Goal: Task Accomplishment & Management: Use online tool/utility

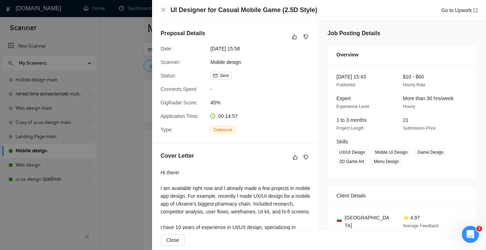
scroll to position [117, 0]
click at [111, 77] on div at bounding box center [243, 125] width 486 height 250
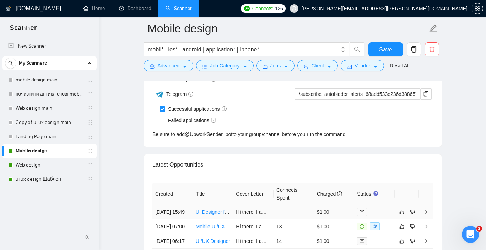
scroll to position [1750, 0]
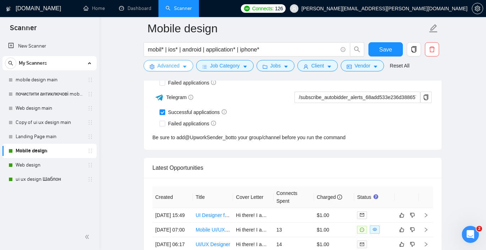
click at [179, 65] on span "Advanced" at bounding box center [168, 66] width 22 height 8
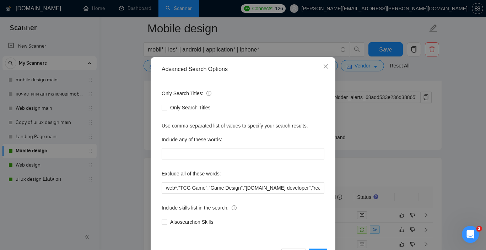
scroll to position [23, 0]
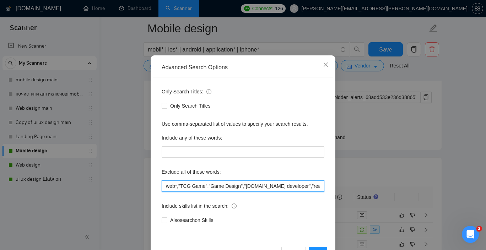
click at [243, 186] on input "web*,"TCG Game","Game Design","[DOMAIN_NAME] developer","react native developer…" at bounding box center [242, 185] width 163 height 11
paste input ""review existing design","CRO audit","video designer","video design","web devel…"
drag, startPoint x: 270, startPoint y: 185, endPoint x: 190, endPoint y: 182, distance: 80.3
click at [190, 182] on input "web*,"TCG Game","Game Design""review existing design","CRO audit","video design…" at bounding box center [242, 185] width 163 height 11
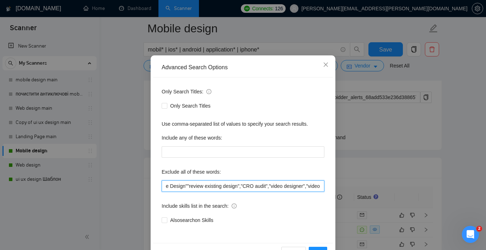
click at [196, 181] on input "web*,"TCG Game","Game Design""review existing design","CRO audit","video design…" at bounding box center [242, 185] width 163 height 11
drag, startPoint x: 189, startPoint y: 185, endPoint x: 233, endPoint y: 184, distance: 44.4
click at [233, 184] on input "web*,"TCG Game","Game Design""review existing design","CRO audit","video design…" at bounding box center [242, 185] width 163 height 11
drag, startPoint x: 272, startPoint y: 185, endPoint x: 189, endPoint y: 185, distance: 82.7
click at [189, 185] on input "web*,"TCG Game","Game Design""review existing design","CRO audit","video design…" at bounding box center [242, 185] width 163 height 11
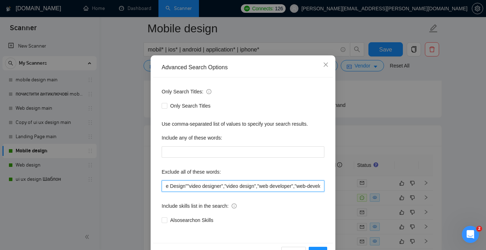
type input "web*,"TCG Game","Game Design"video designer","video design","web developer","we…"
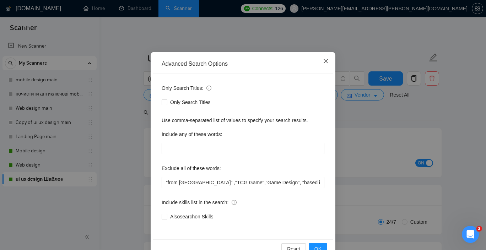
click at [328, 61] on span "Close" at bounding box center [325, 61] width 19 height 19
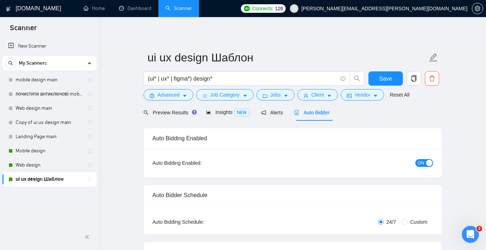
scroll to position [10, 0]
click at [172, 97] on span "Advanced" at bounding box center [168, 95] width 22 height 8
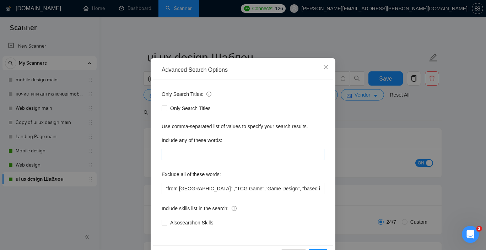
scroll to position [21, 0]
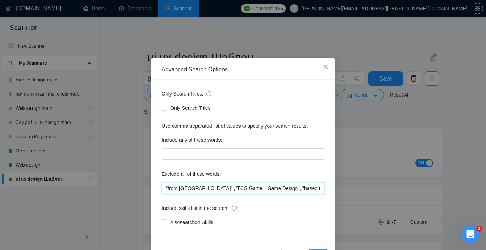
click at [236, 189] on input ""from [GEOGRAPHIC_DATA]" ,"TCG Game","Game Design", "based in [GEOGRAPHIC_DATA]…" at bounding box center [242, 187] width 163 height 11
click at [166, 188] on input ""from [GEOGRAPHIC_DATA]" ,"TCG Game","Game Design", "based in [GEOGRAPHIC_DATA]…" at bounding box center [242, 187] width 163 height 11
click at [248, 188] on input ""review existing design","CRO audit","video designer","video design","web devel…" at bounding box center [242, 187] width 163 height 11
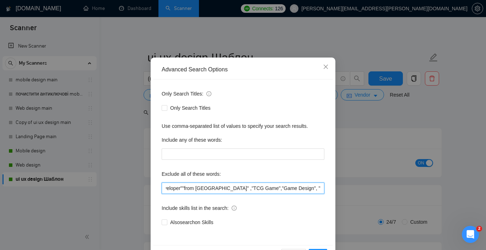
scroll to position [0, 0]
click at [168, 192] on input ","video designer","video design","web developer","web-developer","designer/deve…" at bounding box center [242, 187] width 163 height 11
drag, startPoint x: 295, startPoint y: 188, endPoint x: 144, endPoint y: 186, distance: 150.9
click at [144, 186] on div "Advanced Search Options Only Search Titles: Only Search Titles Use comma-separa…" at bounding box center [243, 125] width 486 height 250
paste input "[PERSON_NAME], [[DATE] 16:46] " Mobile Game" [PERSON_NAME], [[DATE] 17:26] "CRO…"
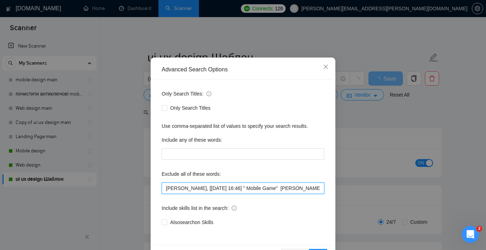
drag, startPoint x: 225, startPoint y: 188, endPoint x: 156, endPoint y: 188, distance: 69.2
click at [156, 188] on div "Only Search Titles: Only Search Titles Use comma-separated list of values to sp…" at bounding box center [243, 162] width 180 height 165
drag, startPoint x: 202, startPoint y: 190, endPoint x: 261, endPoint y: 189, distance: 58.6
click at [261, 189] on input ""Mobile Game" [PERSON_NAME], [[DATE] 17:26] "CRO audit","video designer","video…" at bounding box center [242, 187] width 163 height 11
drag, startPoint x: 230, startPoint y: 188, endPoint x: 162, endPoint y: 190, distance: 68.2
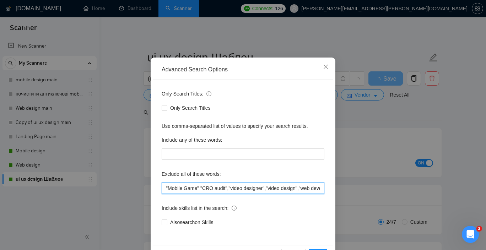
click at [162, 190] on input ""Mobile Game" "CRO audit","video designer","video design","web developer","web-…" at bounding box center [242, 187] width 163 height 11
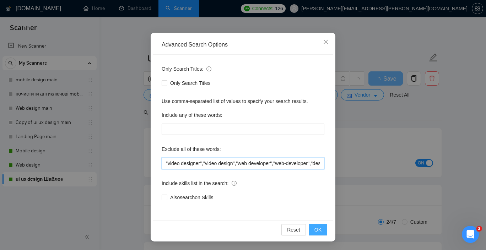
type input ""video designer","video design","web developer","web-developer","designer/devel…"
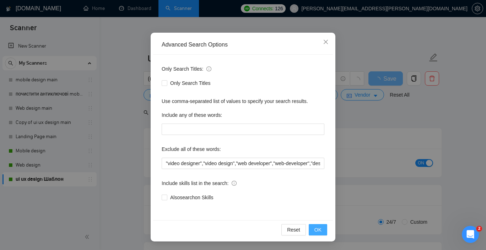
click at [312, 231] on button "OK" at bounding box center [317, 229] width 18 height 11
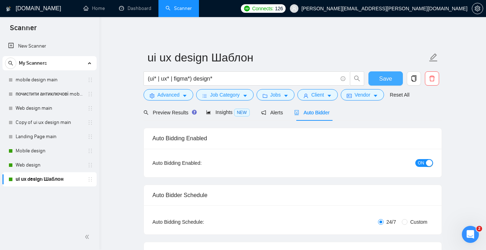
click at [389, 78] on span "Save" at bounding box center [385, 78] width 13 height 9
checkbox input "true"
click at [388, 79] on span "Save" at bounding box center [385, 78] width 13 height 9
checkbox input "true"
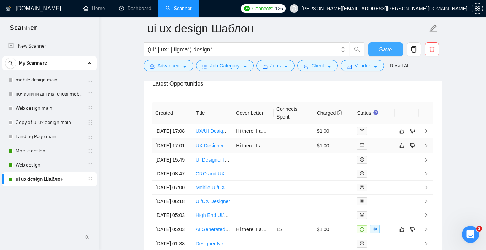
scroll to position [1848, 0]
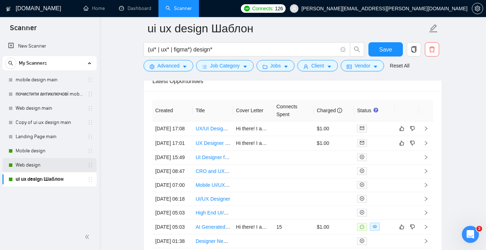
click at [37, 167] on link "Web design" at bounding box center [49, 165] width 67 height 14
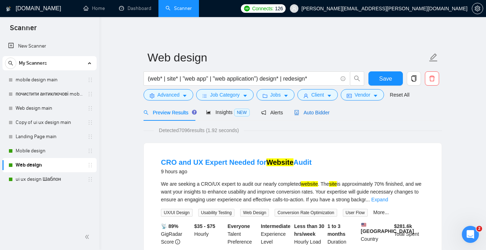
click at [321, 110] on span "Auto Bidder" at bounding box center [311, 113] width 35 height 6
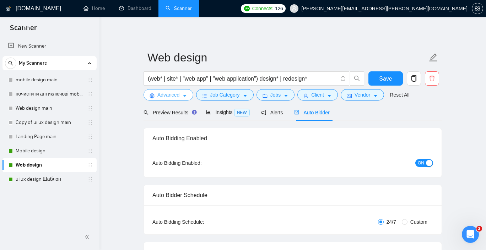
click at [169, 95] on span "Advanced" at bounding box center [168, 95] width 22 height 8
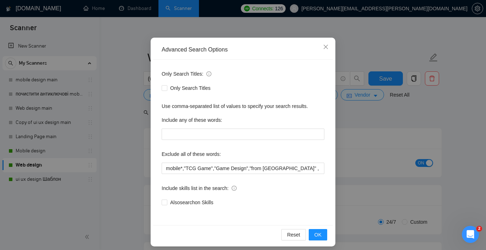
scroll to position [41, 0]
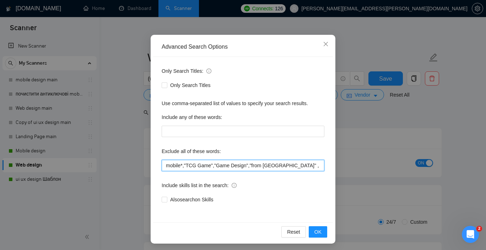
click at [184, 165] on input "mobile*,"TCG Game","Game Design","from [GEOGRAPHIC_DATA]" , "based in [GEOGRAPH…" at bounding box center [242, 165] width 163 height 11
paste input "[PERSON_NAME], [[DATE] 16:46] " Mobile Game" [PERSON_NAME], [[DATE] 17:26] "CRO…"
type input "mobile*,[PERSON_NAME], [[DATE] 16:46] " Mobile Game" [PERSON_NAME], [[DATE] 17:…"
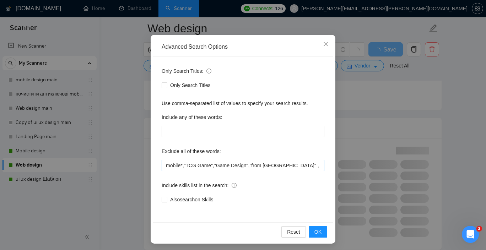
scroll to position [431, 0]
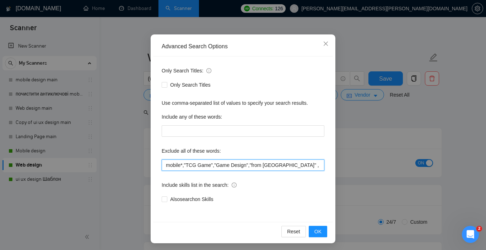
click at [184, 165] on input "mobile*,"TCG Game","Game Design","from [GEOGRAPHIC_DATA]" , "based in [GEOGRAPH…" at bounding box center [242, 164] width 163 height 11
paste input ""CRO audit","video designer","video design","web developer","web-developer","de…"
drag, startPoint x: 212, startPoint y: 165, endPoint x: 184, endPoint y: 166, distance: 27.3
click at [184, 166] on input "mobile*,"CRO audit","video designer","video design","web developer","web-develo…" at bounding box center [242, 165] width 163 height 11
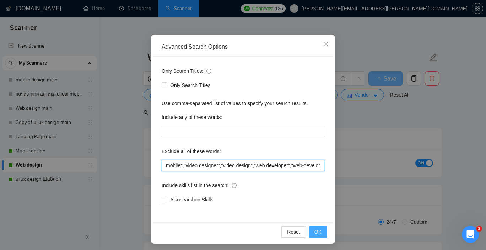
type input "mobile*,"video designer","video design","web developer","web-developer","design…"
click at [318, 230] on span "OK" at bounding box center [317, 232] width 7 height 8
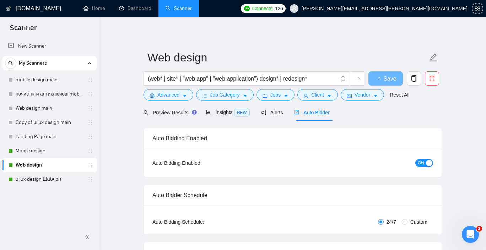
scroll to position [10, 0]
click at [388, 78] on span "Save" at bounding box center [385, 78] width 13 height 9
click at [51, 149] on link "Mobile design" at bounding box center [49, 151] width 67 height 14
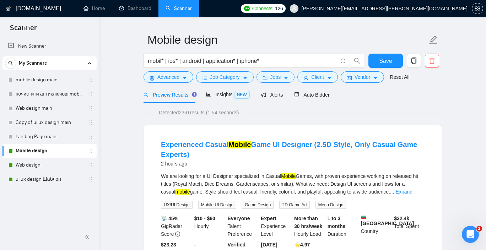
scroll to position [22, 0]
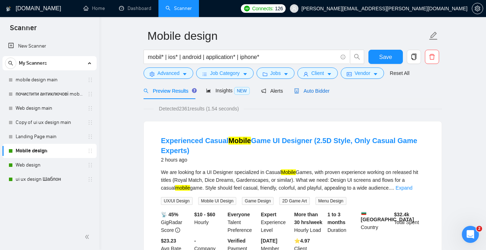
click at [312, 90] on span "Auto Bidder" at bounding box center [311, 91] width 35 height 6
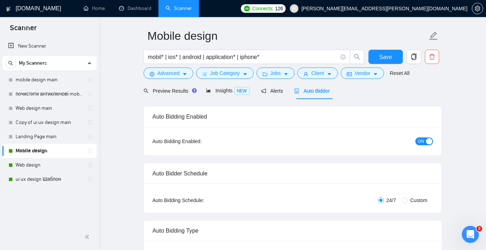
checkbox input "true"
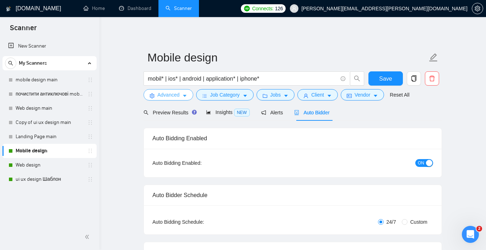
click at [184, 95] on icon "caret-down" at bounding box center [185, 96] width 4 height 2
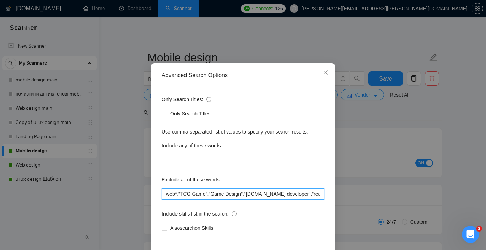
click at [179, 195] on input "web*,"TCG Game","Game Design","[DOMAIN_NAME] developer","react native developer…" at bounding box center [242, 193] width 163 height 11
paste input "CRO audit","video designer","video design","web developer","web-developer","des…"
drag, startPoint x: 179, startPoint y: 193, endPoint x: 205, endPoint y: 194, distance: 27.0
click at [205, 194] on input "web*,"CRO audit","video designer","video design","web developer","web-developer…" at bounding box center [242, 193] width 163 height 11
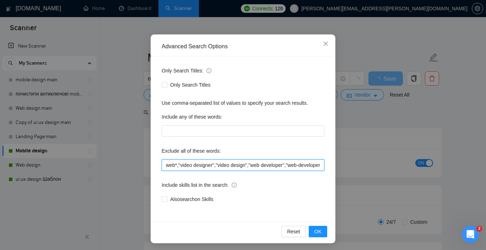
scroll to position [44, 0]
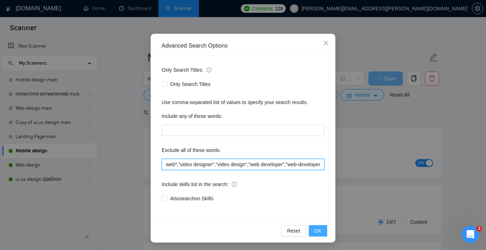
type input "web*,"video designer","video design","web developer","web-developer","designer/…"
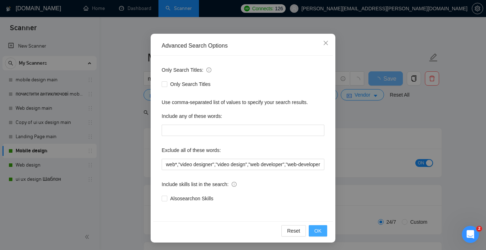
click at [313, 230] on button "OK" at bounding box center [317, 230] width 18 height 11
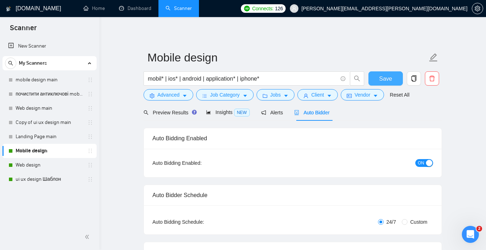
click at [383, 77] on span "Save" at bounding box center [385, 78] width 13 height 9
click at [386, 80] on span "Save" at bounding box center [389, 78] width 13 height 9
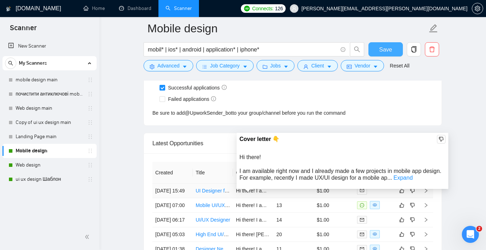
scroll to position [1785, 0]
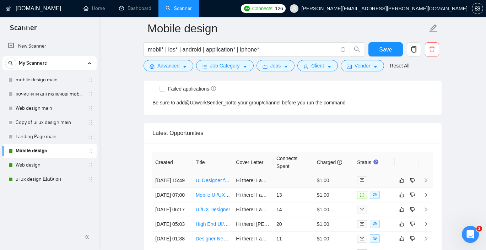
click at [218, 183] on link "UI Designer for Casual Mobile Game (2.5D Style)" at bounding box center [250, 180] width 109 height 6
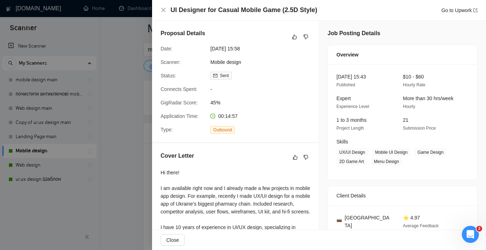
click at [124, 87] on div at bounding box center [243, 125] width 486 height 250
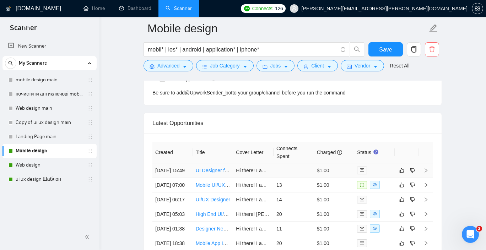
scroll to position [1794, 0]
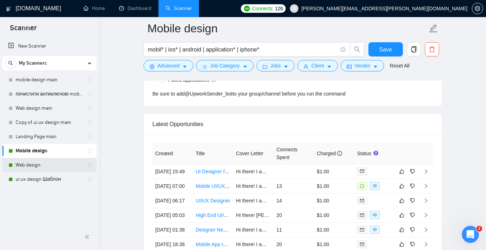
click at [43, 168] on link "Web design" at bounding box center [49, 165] width 67 height 14
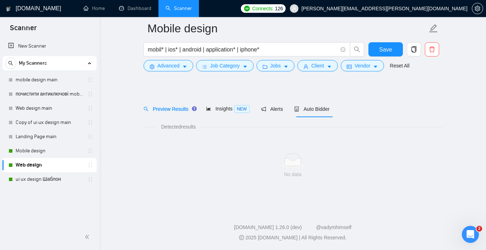
scroll to position [9, 0]
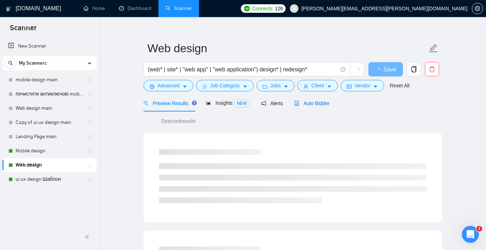
click at [314, 103] on span "Auto Bidder" at bounding box center [311, 103] width 35 height 6
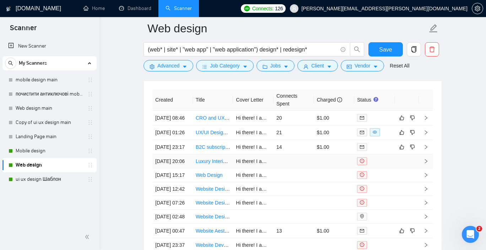
scroll to position [1735, 0]
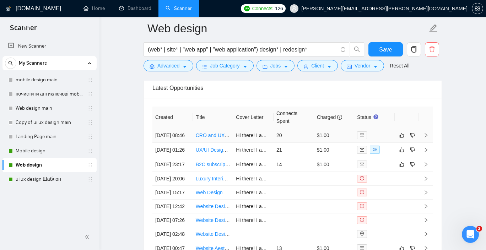
click at [212, 138] on link "CRO and UX Expert Needed for Website Audit" at bounding box center [247, 135] width 102 height 6
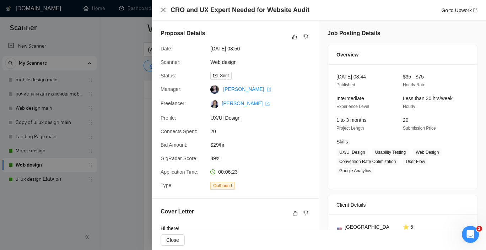
click at [162, 10] on icon "close" at bounding box center [163, 10] width 6 height 6
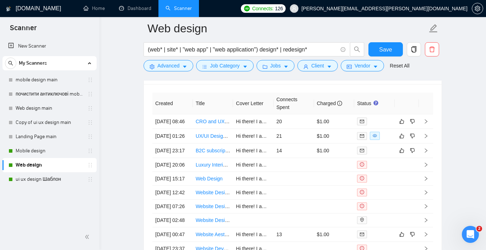
scroll to position [1736, 0]
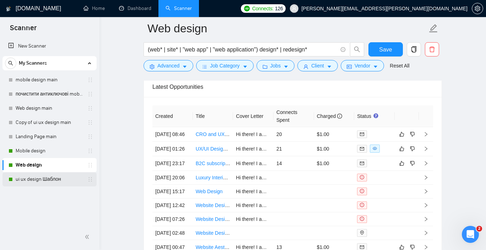
click at [50, 180] on link "ui ux design Шаблон" at bounding box center [49, 179] width 67 height 14
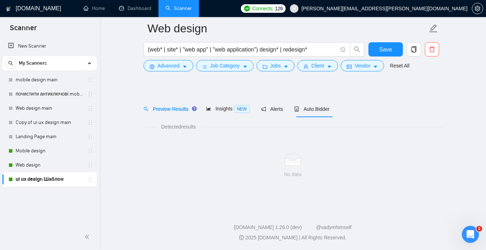
scroll to position [9, 0]
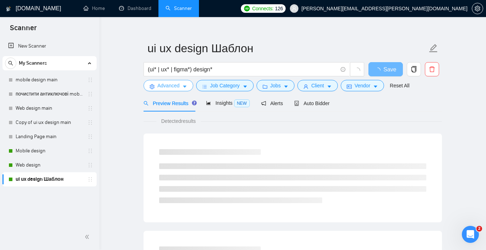
click at [176, 87] on span "Advanced" at bounding box center [168, 86] width 22 height 8
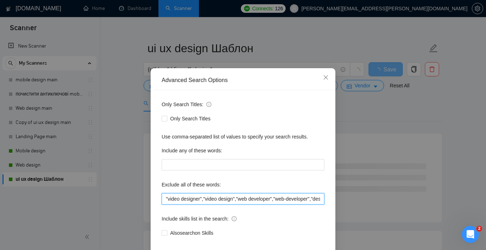
click at [166, 204] on input ""video designer","video design","web developer","web-developer","designer/devel…" at bounding box center [242, 198] width 163 height 11
paste input "Needed for Website Audit"""
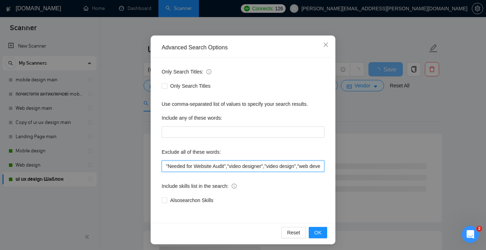
scroll to position [45, 0]
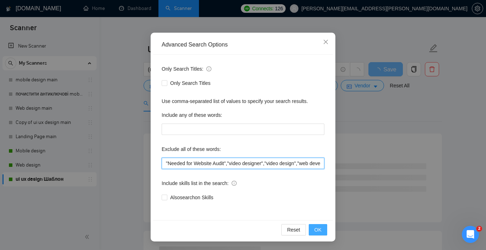
type input ""Needed for Website Audit","video designer","video design","web developer","web…"
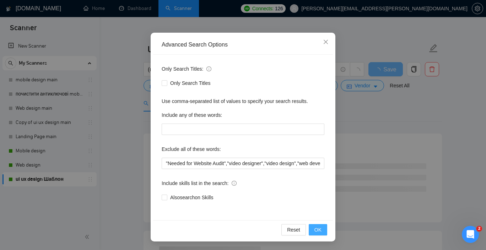
click at [313, 229] on button "OK" at bounding box center [317, 229] width 18 height 11
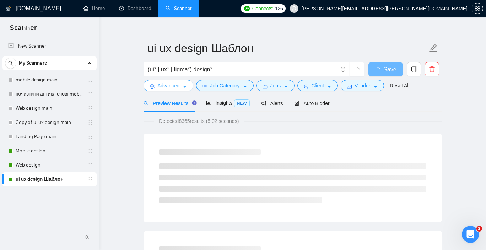
scroll to position [0, 0]
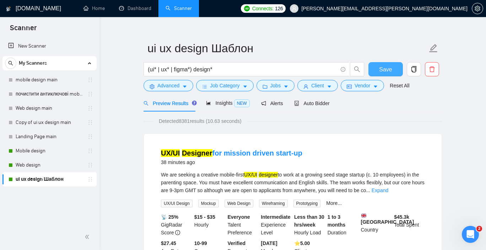
click at [383, 67] on span "Save" at bounding box center [385, 69] width 13 height 9
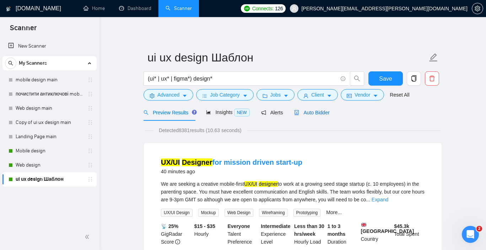
click at [323, 114] on span "Auto Bidder" at bounding box center [311, 113] width 35 height 6
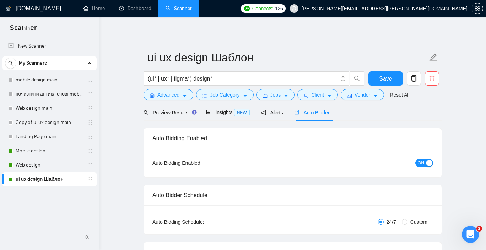
checkbox input "true"
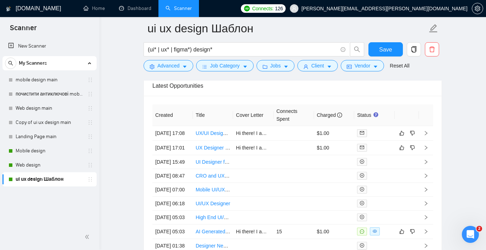
scroll to position [1845, 0]
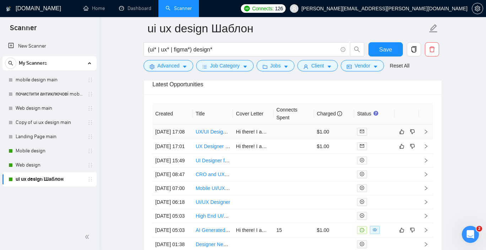
click at [210, 135] on link "UX/UI Designer for mission driven start-up" at bounding box center [242, 132] width 93 height 6
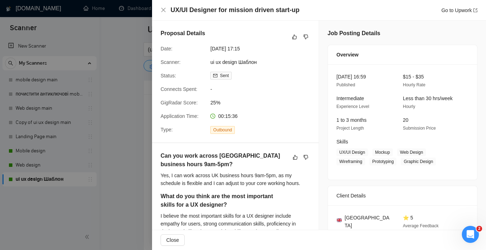
click at [118, 59] on div at bounding box center [243, 125] width 486 height 250
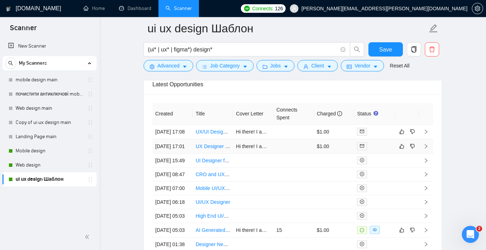
click at [217, 149] on link "UX Designer Needed for Retail Shelf Space Analysis App" at bounding box center [259, 146] width 126 height 6
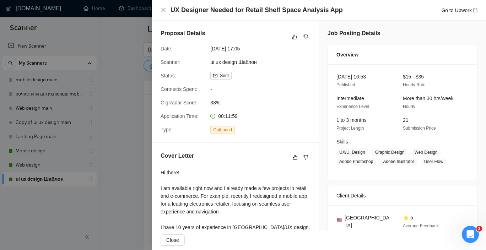
drag, startPoint x: 147, startPoint y: 97, endPoint x: 162, endPoint y: 84, distance: 19.9
click at [143, 98] on div at bounding box center [243, 125] width 486 height 250
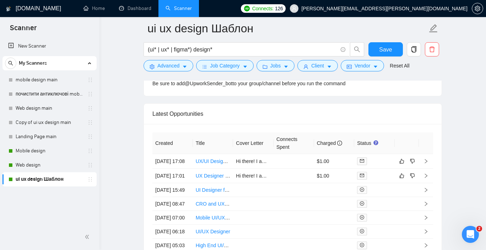
scroll to position [1836, 0]
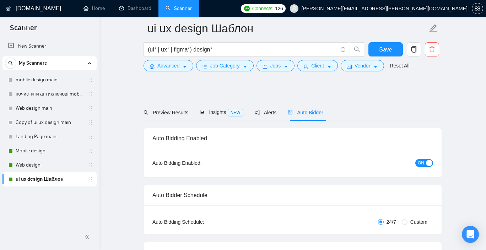
checkbox input "true"
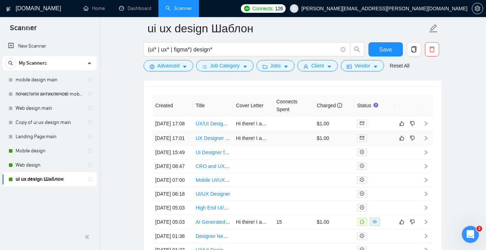
scroll to position [1842, 0]
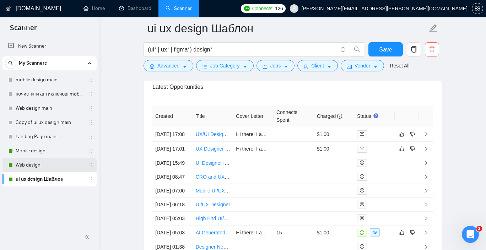
click at [42, 165] on link "Web design" at bounding box center [49, 165] width 67 height 14
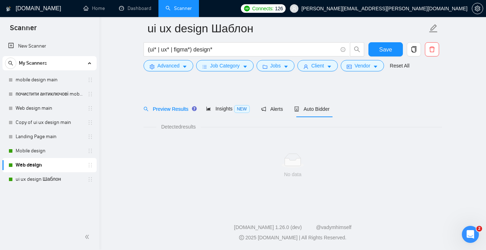
scroll to position [9, 0]
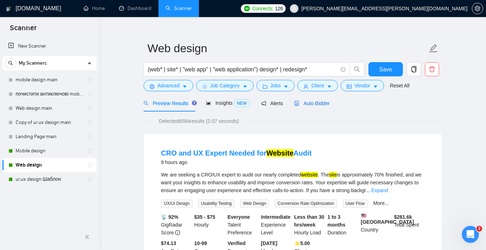
click at [312, 103] on span "Auto Bidder" at bounding box center [311, 103] width 35 height 6
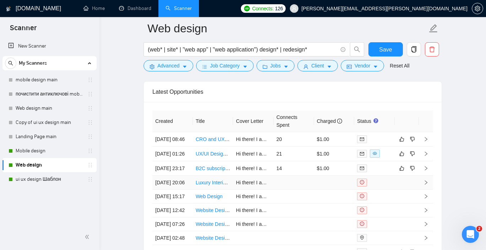
scroll to position [1730, 0]
click at [50, 151] on link "Mobile design" at bounding box center [49, 151] width 67 height 14
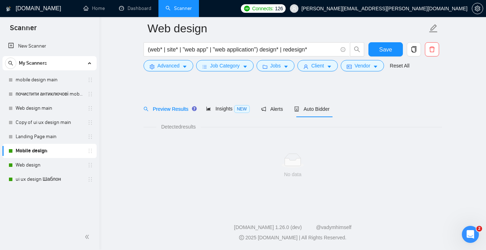
scroll to position [9, 0]
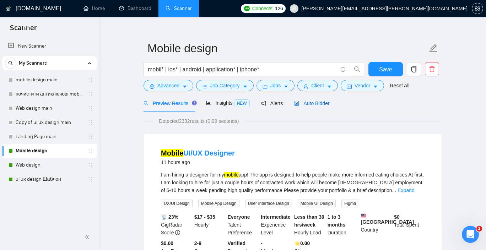
click at [308, 101] on span "Auto Bidder" at bounding box center [311, 103] width 35 height 6
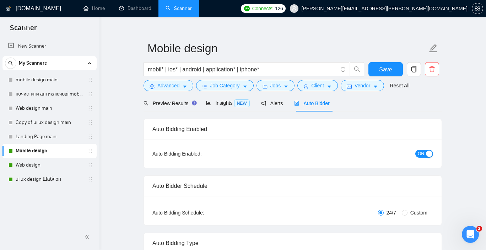
checkbox input "true"
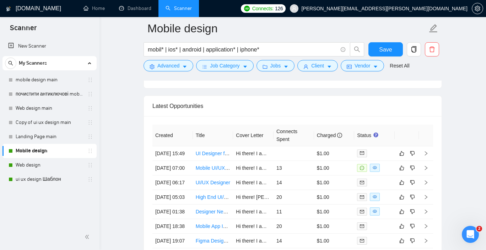
scroll to position [1811, 0]
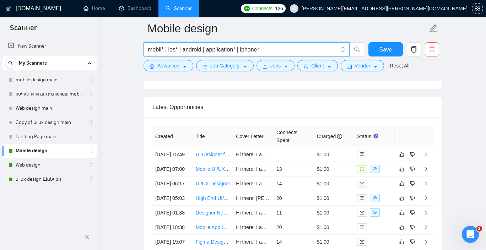
click at [268, 51] on input "mobil* | ios* | android | application* | iphone*" at bounding box center [243, 49] width 190 height 9
drag, startPoint x: 268, startPoint y: 51, endPoint x: 144, endPoint y: 49, distance: 123.9
click at [144, 49] on span "mobil* | ios* | android | application* | iphone*" at bounding box center [246, 49] width 206 height 14
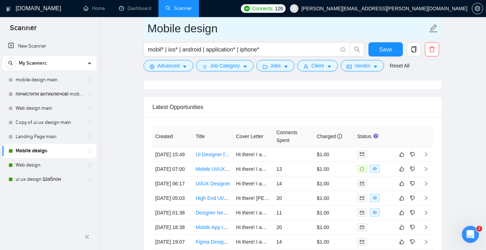
click at [144, 24] on span "Mobile design" at bounding box center [292, 28] width 298 height 22
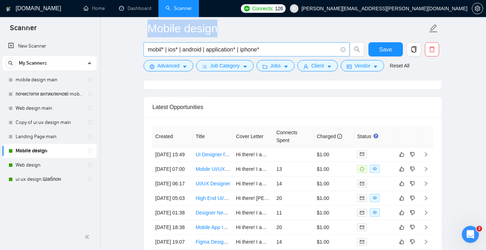
drag, startPoint x: 144, startPoint y: 24, endPoint x: 267, endPoint y: 56, distance: 126.5
click at [267, 56] on form "Mobile design mobil* | ios* | android | application* | iphone* Save Advanced Jo…" at bounding box center [292, 46] width 298 height 58
copy span
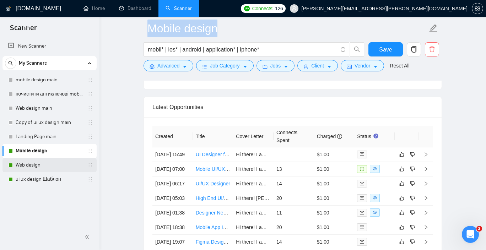
click at [35, 165] on link "Web design" at bounding box center [49, 165] width 67 height 14
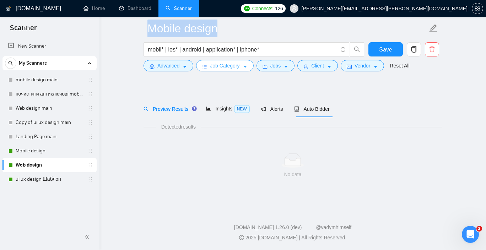
scroll to position [9, 0]
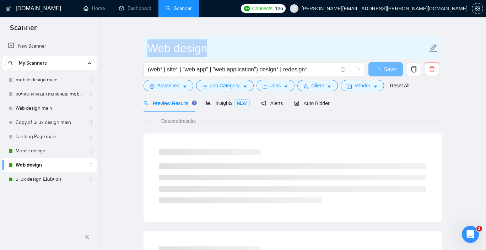
click at [144, 40] on span "Web design" at bounding box center [292, 48] width 298 height 22
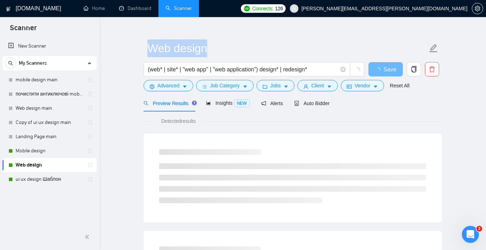
drag, startPoint x: 143, startPoint y: 44, endPoint x: 308, endPoint y: 77, distance: 169.1
copy span
click at [54, 181] on link "ui ux design Шаблон" at bounding box center [49, 179] width 67 height 14
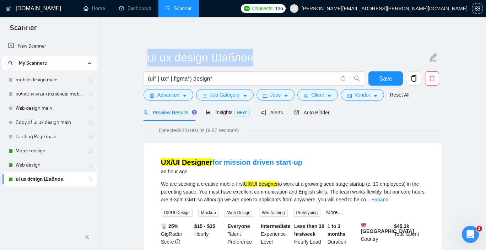
drag, startPoint x: 143, startPoint y: 54, endPoint x: 220, endPoint y: 87, distance: 83.5
click at [220, 87] on form "ui ux design Шаблон (ui* | ux* | figma*) design* Save Advanced Job Category Job…" at bounding box center [292, 75] width 298 height 58
copy span
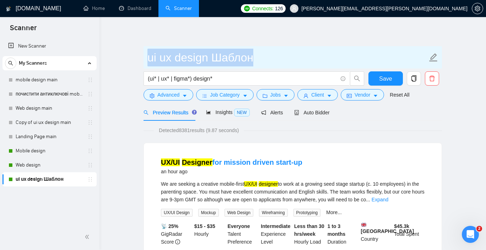
click at [292, 61] on input "ui ux design Шаблон" at bounding box center [287, 58] width 280 height 18
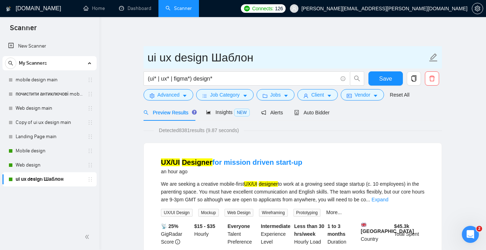
scroll to position [24, 0]
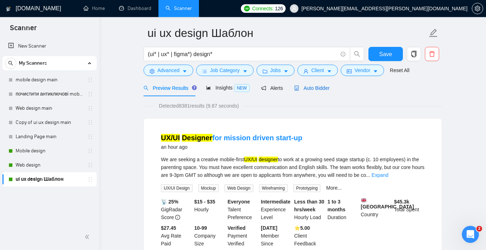
click at [320, 89] on span "Auto Bidder" at bounding box center [311, 88] width 35 height 6
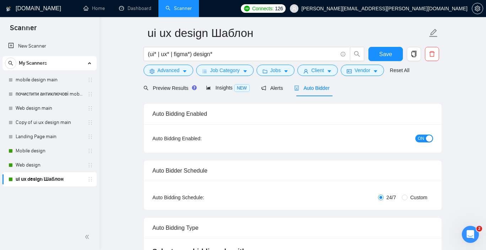
checkbox input "true"
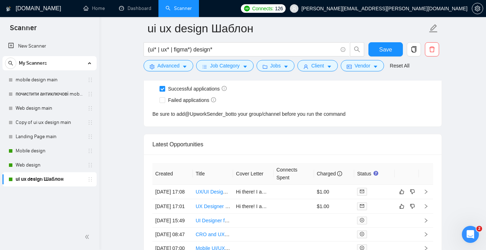
scroll to position [1788, 0]
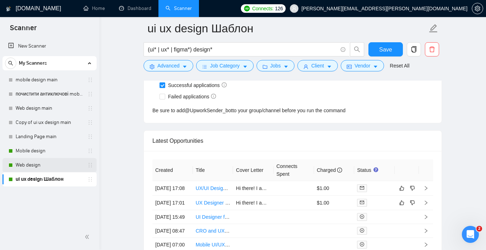
click at [64, 166] on link "Web design" at bounding box center [49, 165] width 67 height 14
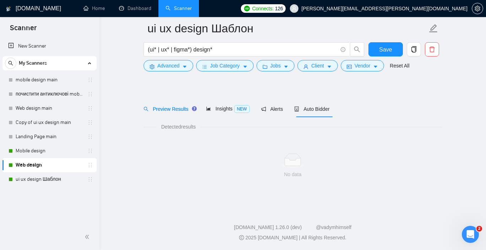
scroll to position [9, 0]
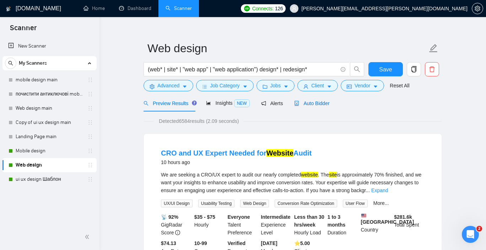
click at [316, 103] on span "Auto Bidder" at bounding box center [311, 103] width 35 height 6
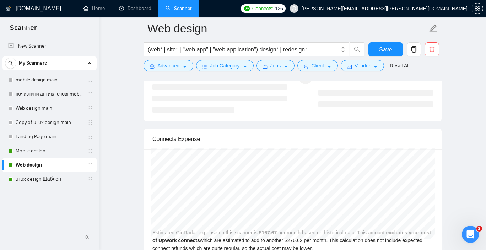
scroll to position [1413, 0]
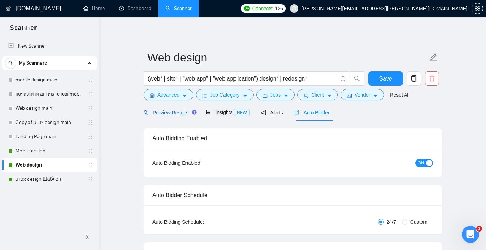
click at [180, 113] on span "Preview Results" at bounding box center [168, 113] width 51 height 6
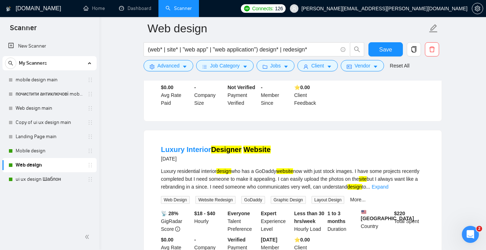
scroll to position [794, 0]
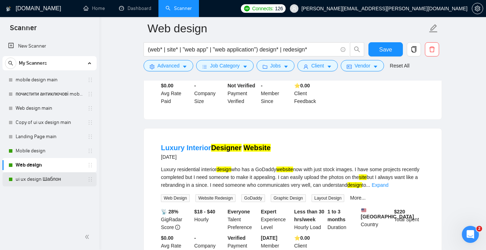
click at [43, 177] on link "ui ux design Шаблон" at bounding box center [49, 179] width 67 height 14
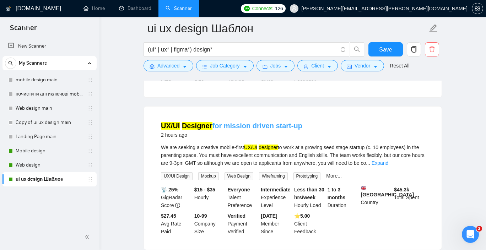
scroll to position [207, 0]
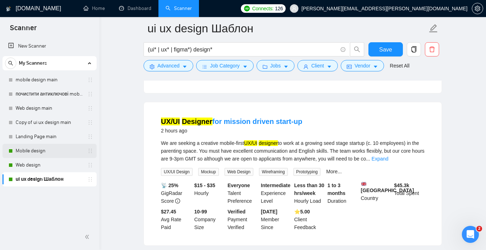
click at [43, 153] on link "Mobile design" at bounding box center [49, 151] width 67 height 14
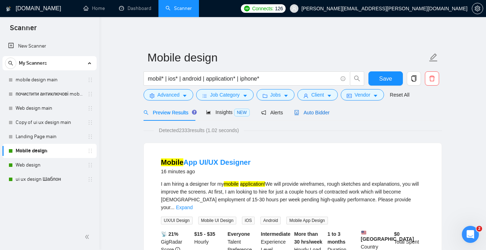
click at [328, 110] on span "Auto Bidder" at bounding box center [311, 113] width 35 height 6
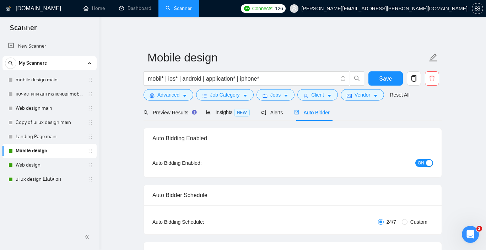
checkbox input "true"
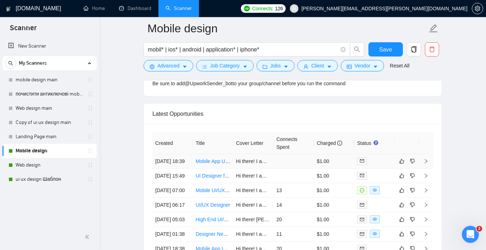
scroll to position [1804, 0]
click at [215, 164] on link "Mobile App UI/UX Designer" at bounding box center [226, 161] width 60 height 6
